Goal: Navigation & Orientation: Understand site structure

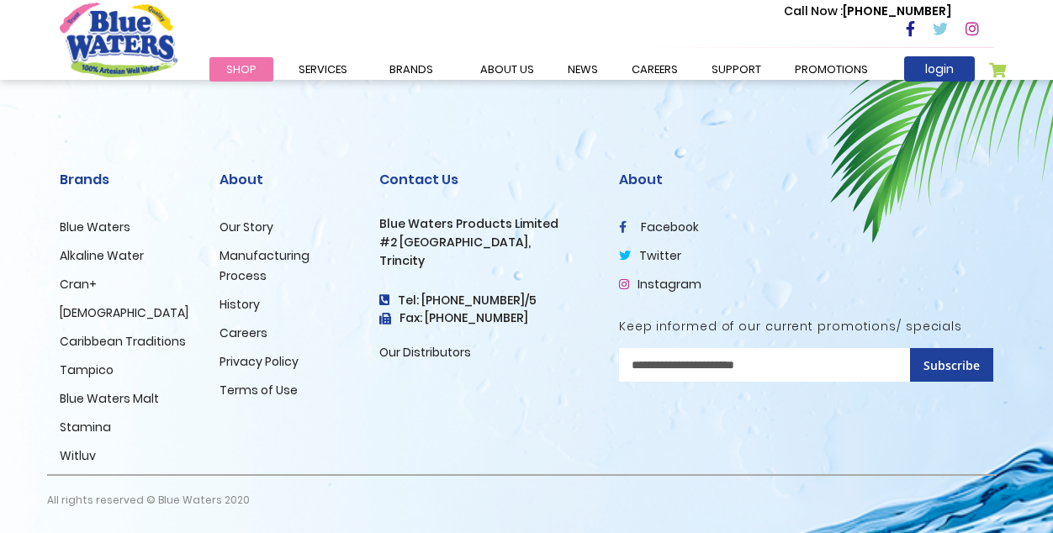
scroll to position [2435, 0]
click at [249, 230] on link "Our Story" at bounding box center [246, 227] width 54 height 17
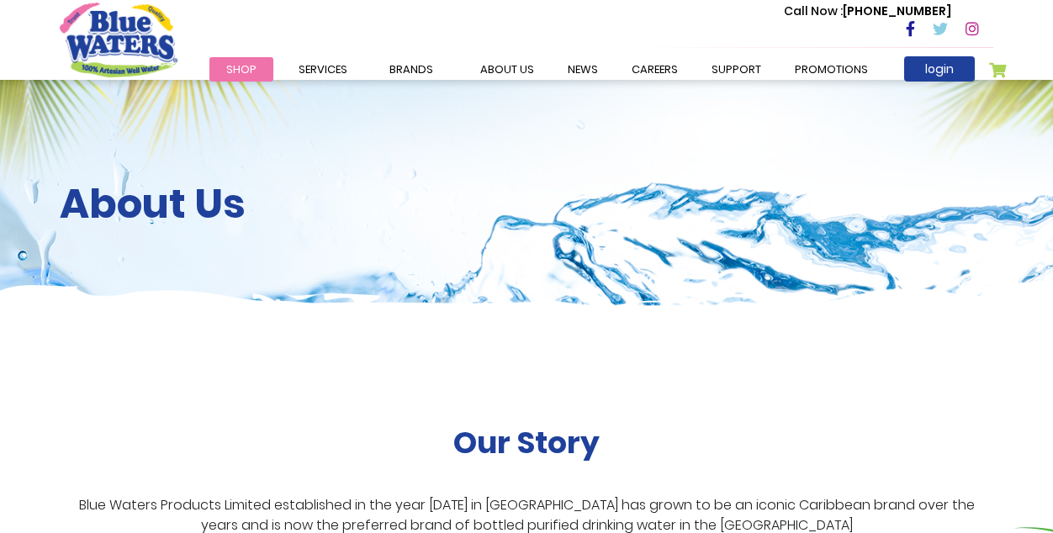
scroll to position [500, 0]
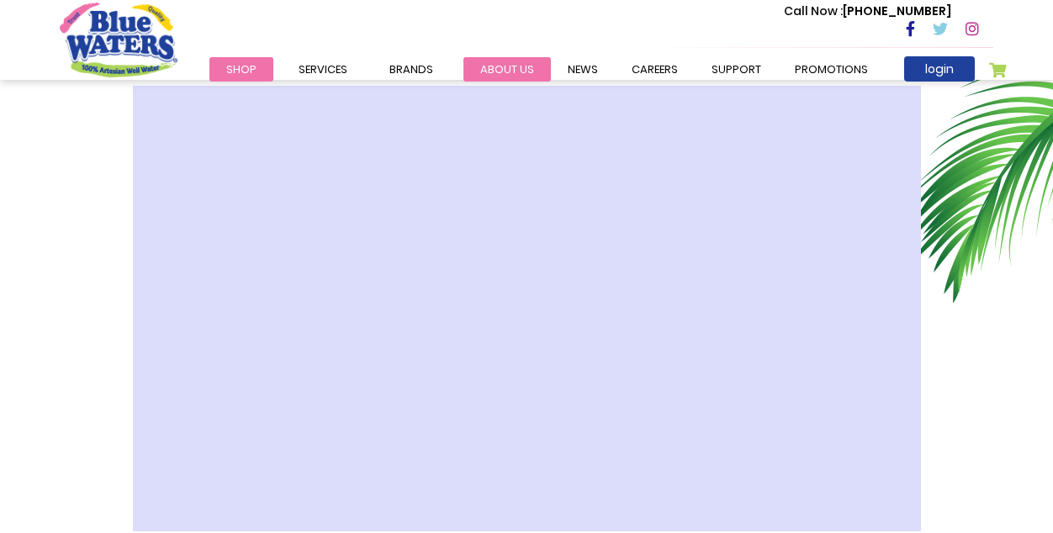
click at [513, 72] on link "about us" at bounding box center [506, 69] width 87 height 24
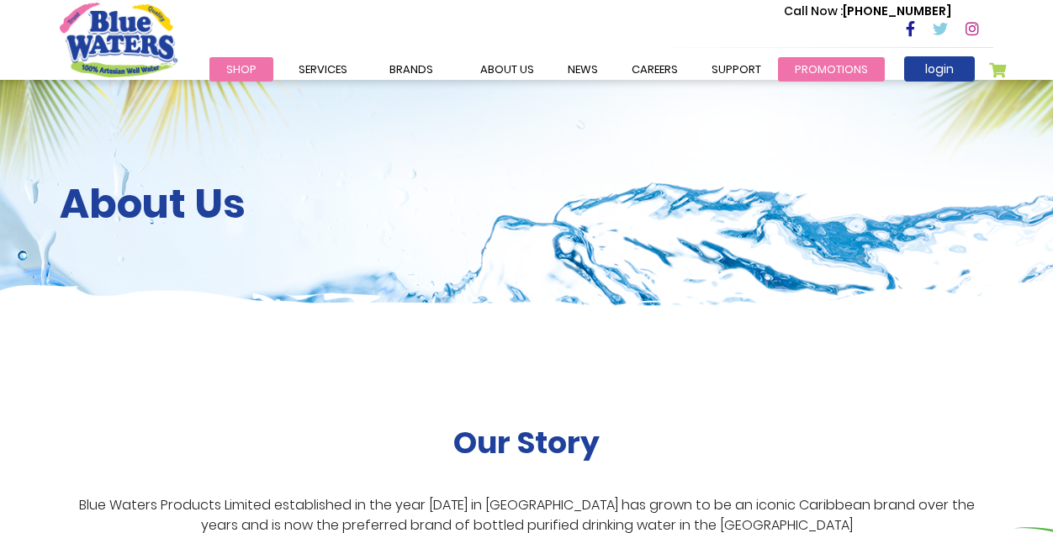
click at [813, 77] on link "Promotions" at bounding box center [831, 69] width 107 height 24
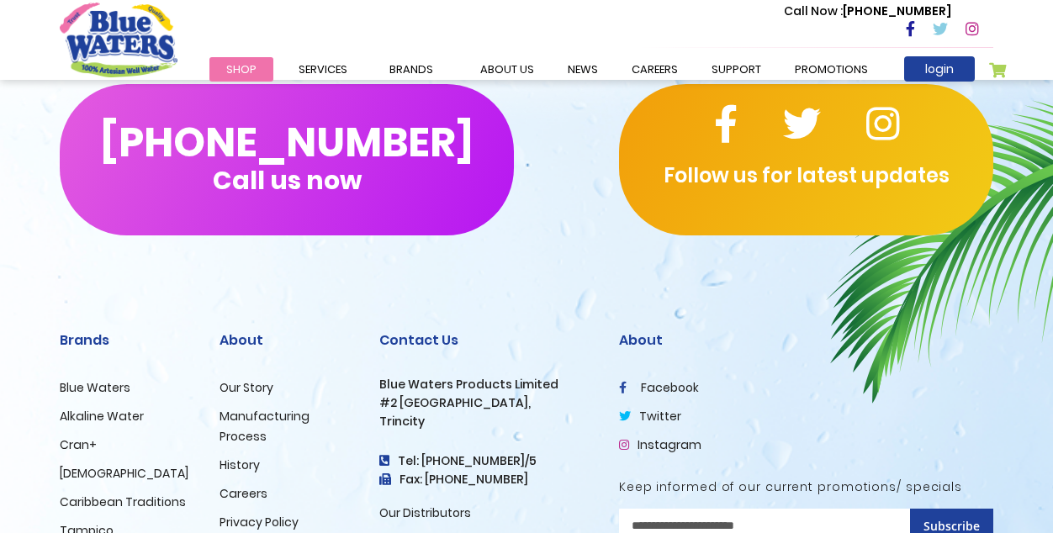
scroll to position [927, 0]
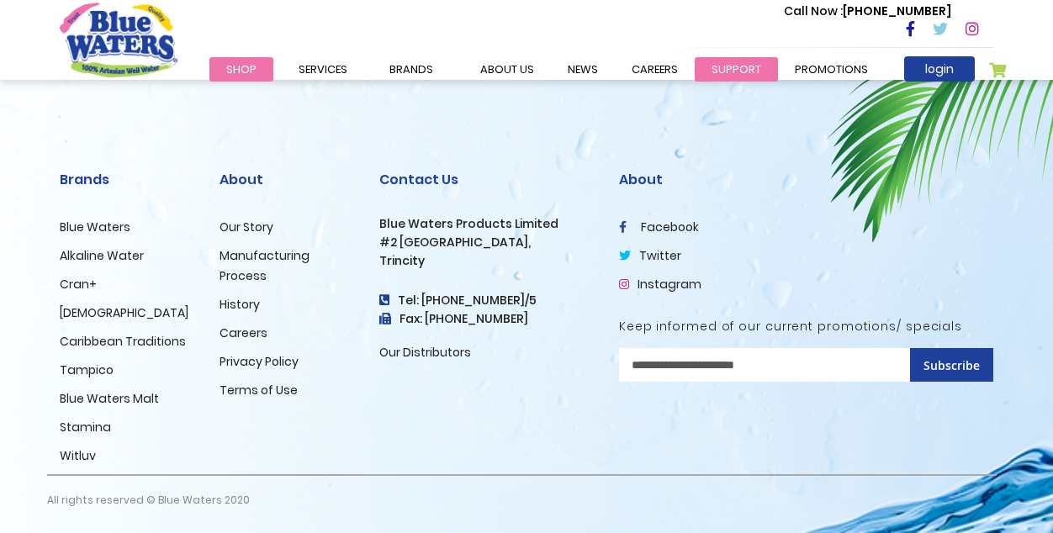
click at [736, 62] on link "support" at bounding box center [735, 69] width 83 height 24
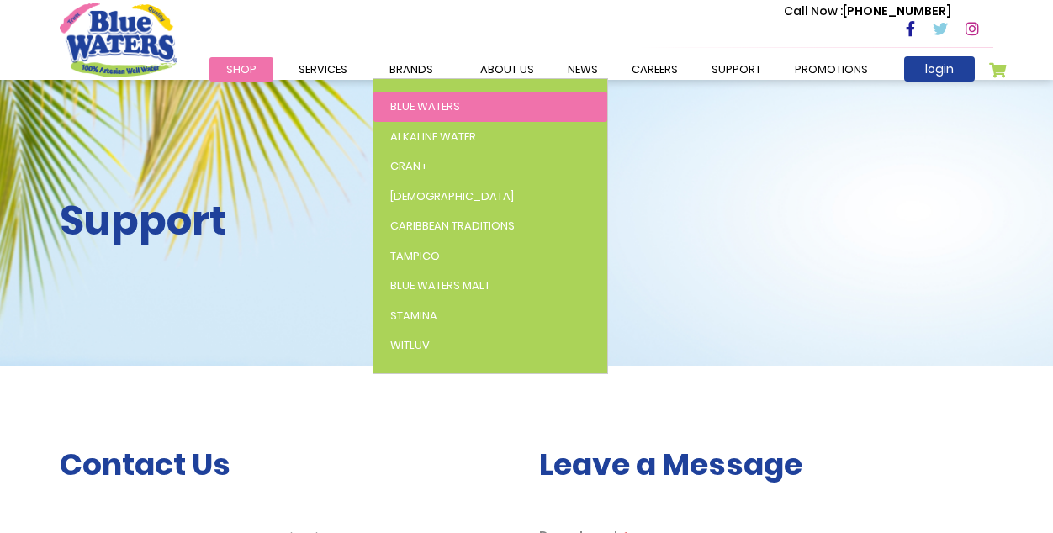
click at [419, 103] on span "Blue Waters" at bounding box center [425, 106] width 70 height 16
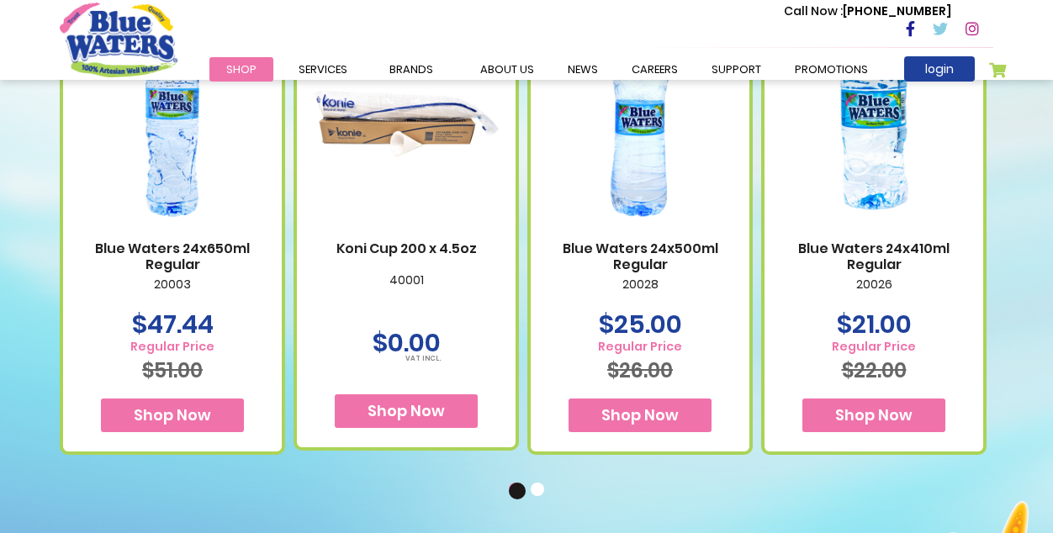
scroll to position [1114, 0]
